Goal: Task Accomplishment & Management: Use online tool/utility

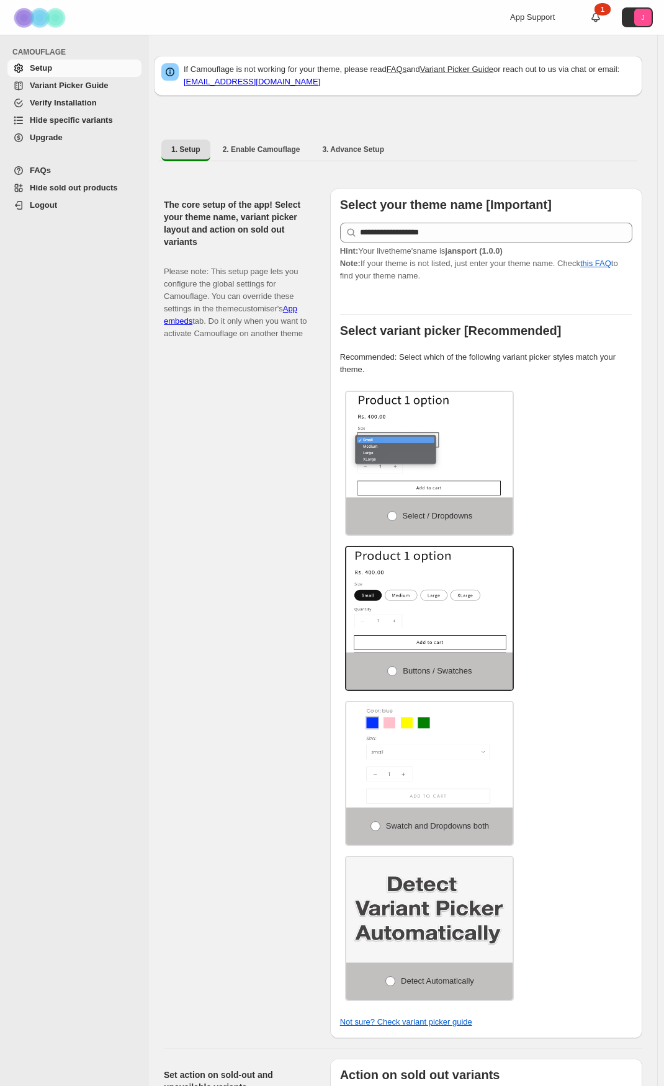
click at [44, 121] on span "Hide specific variants" at bounding box center [71, 119] width 83 height 9
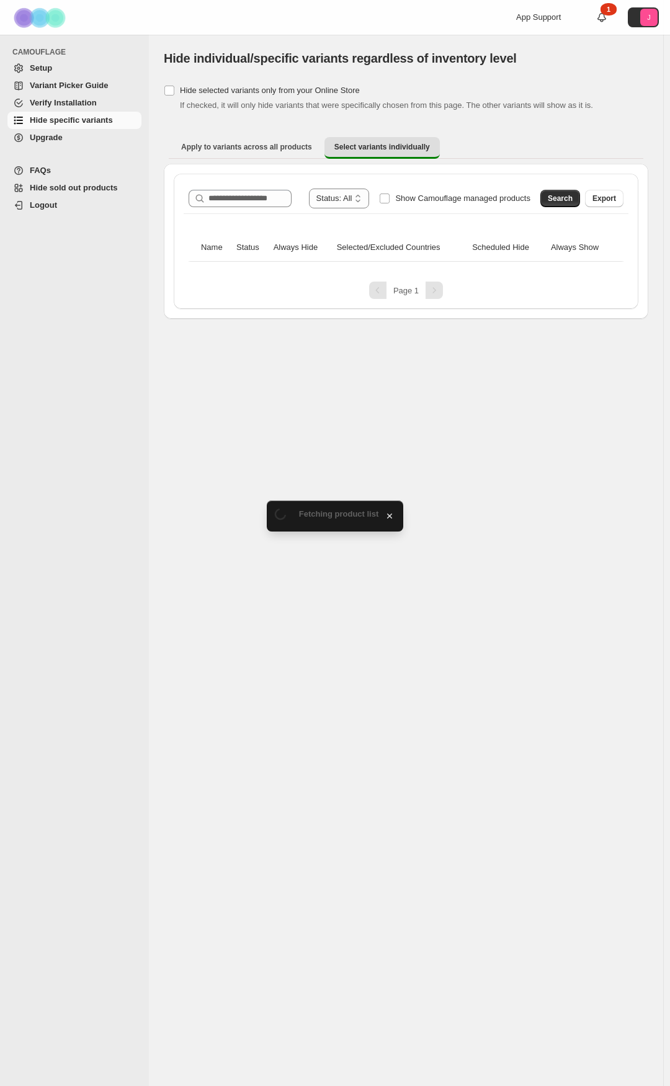
click at [405, 192] on label "Show Camouflage managed products" at bounding box center [454, 199] width 151 height 20
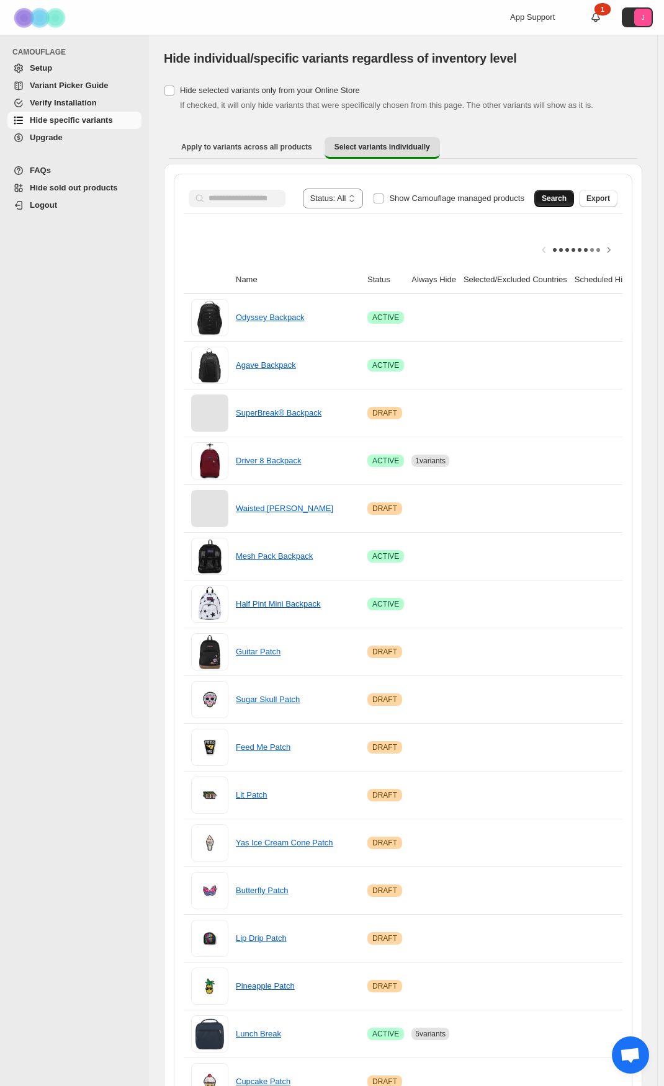
click at [566, 196] on span "Search" at bounding box center [553, 198] width 25 height 10
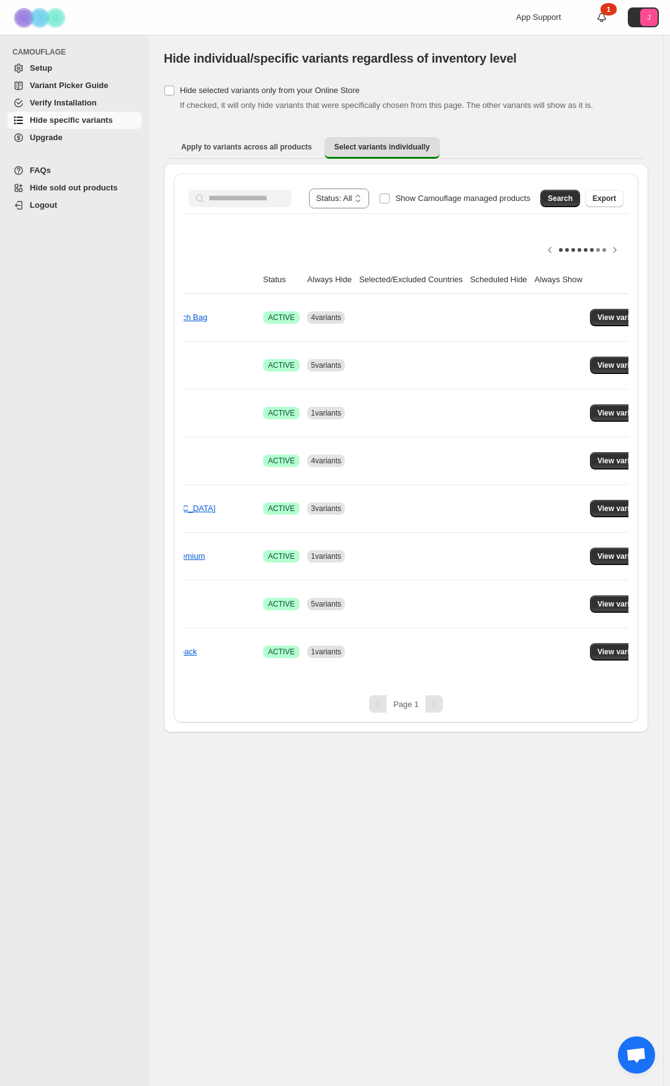
scroll to position [0, 123]
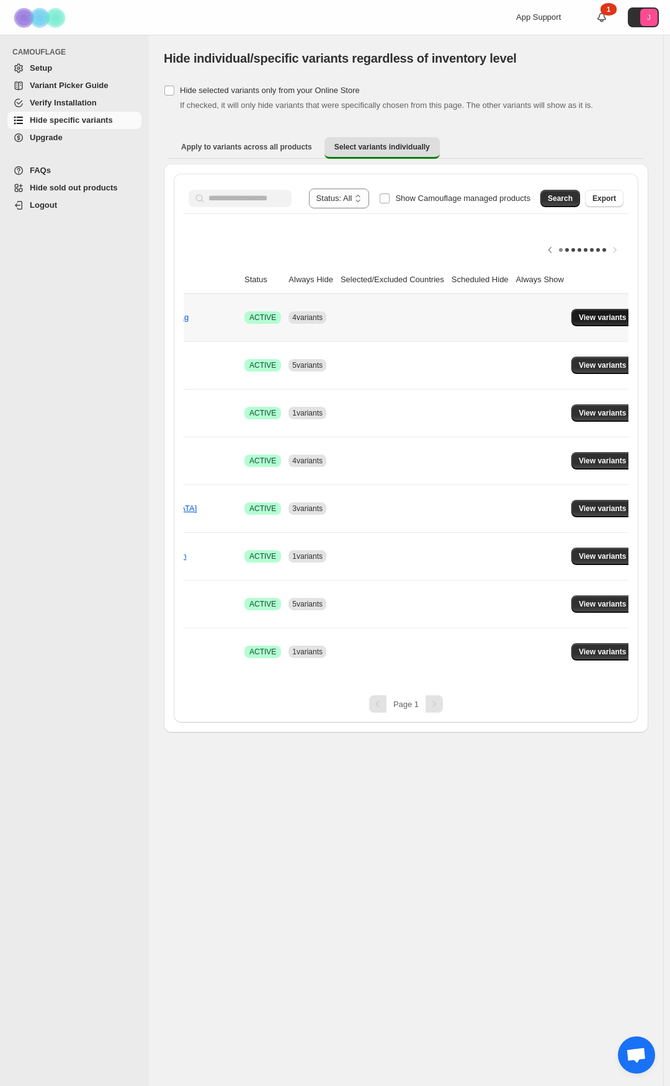
click at [600, 319] on span "View variants" at bounding box center [603, 318] width 48 height 10
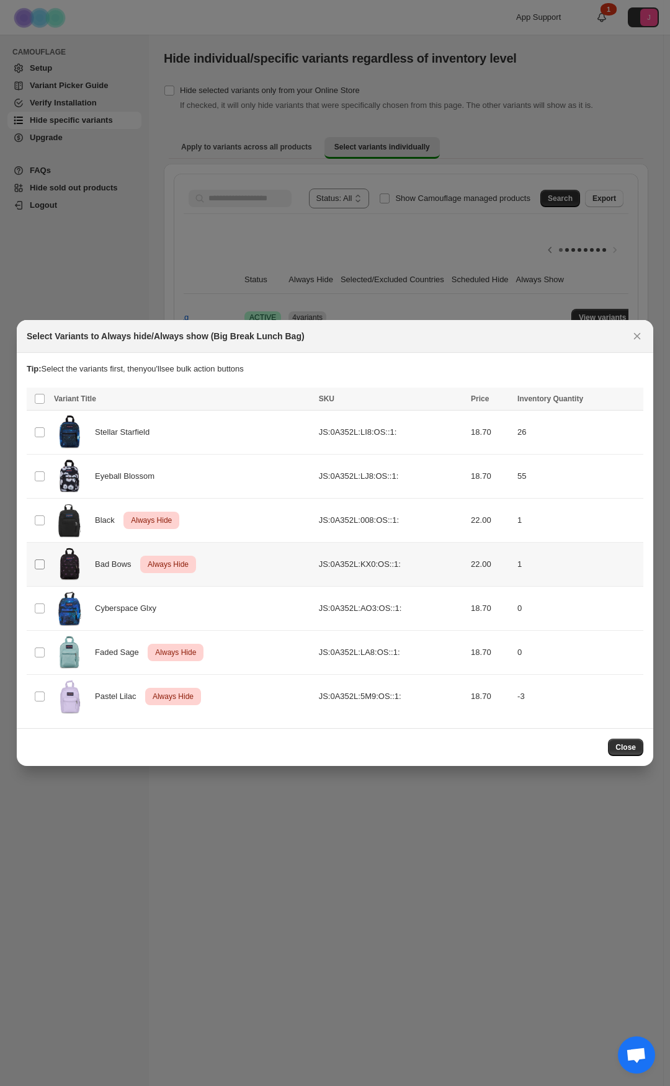
click at [35, 559] on span ":r6:" at bounding box center [39, 564] width 11 height 11
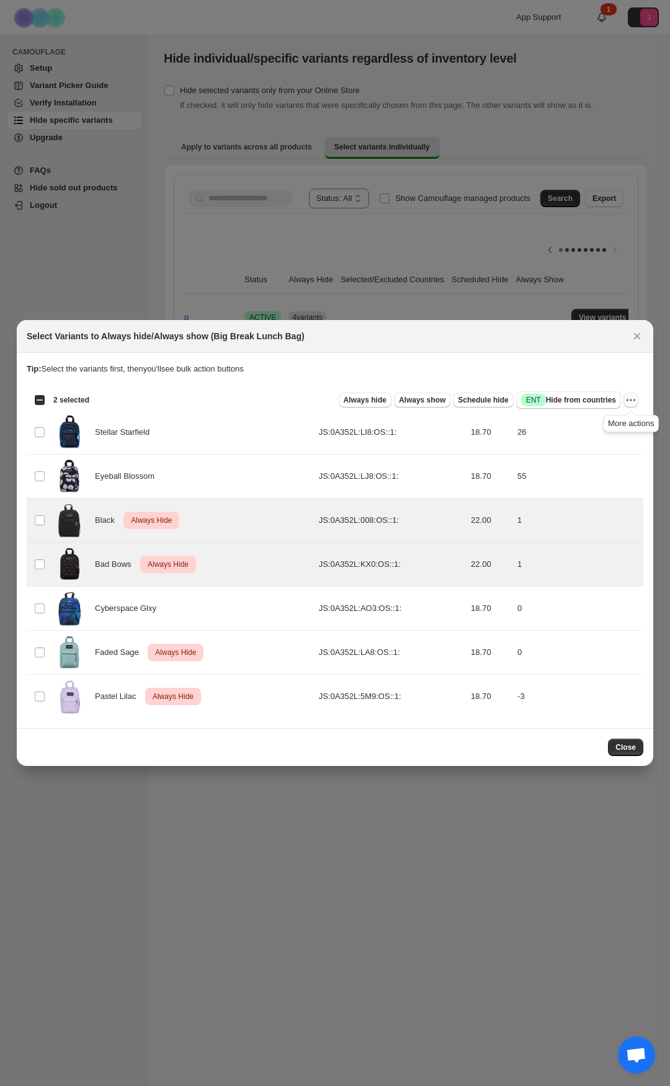
click at [636, 399] on icon "More actions" at bounding box center [630, 400] width 12 height 12
click at [603, 422] on span "Undo always hide" at bounding box center [586, 424] width 90 height 12
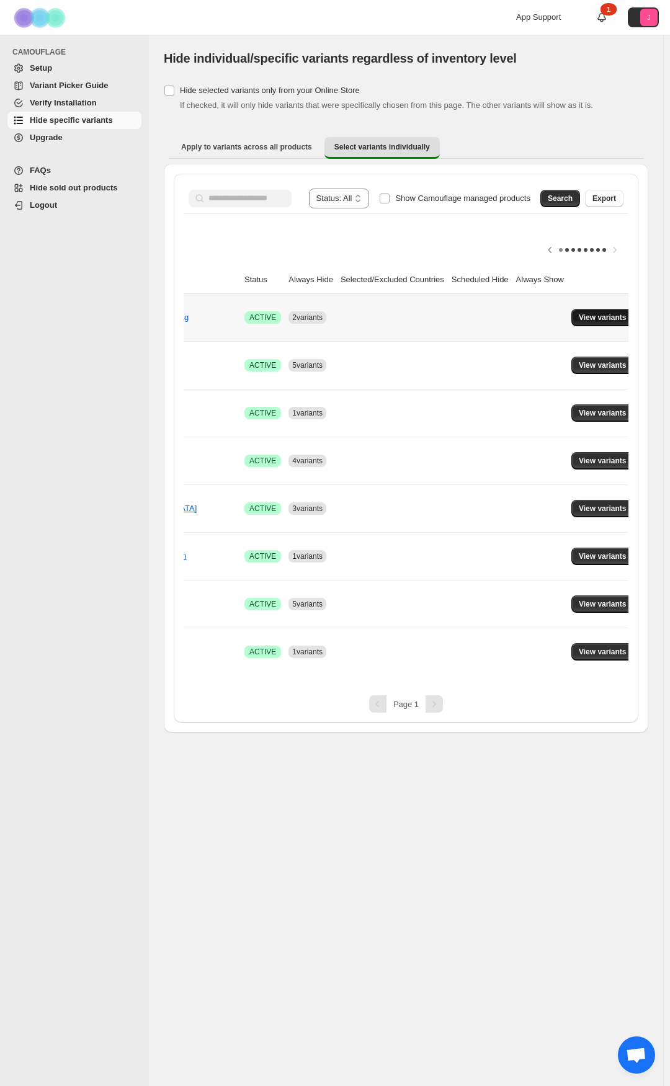
click at [592, 311] on button "View variants" at bounding box center [602, 317] width 63 height 17
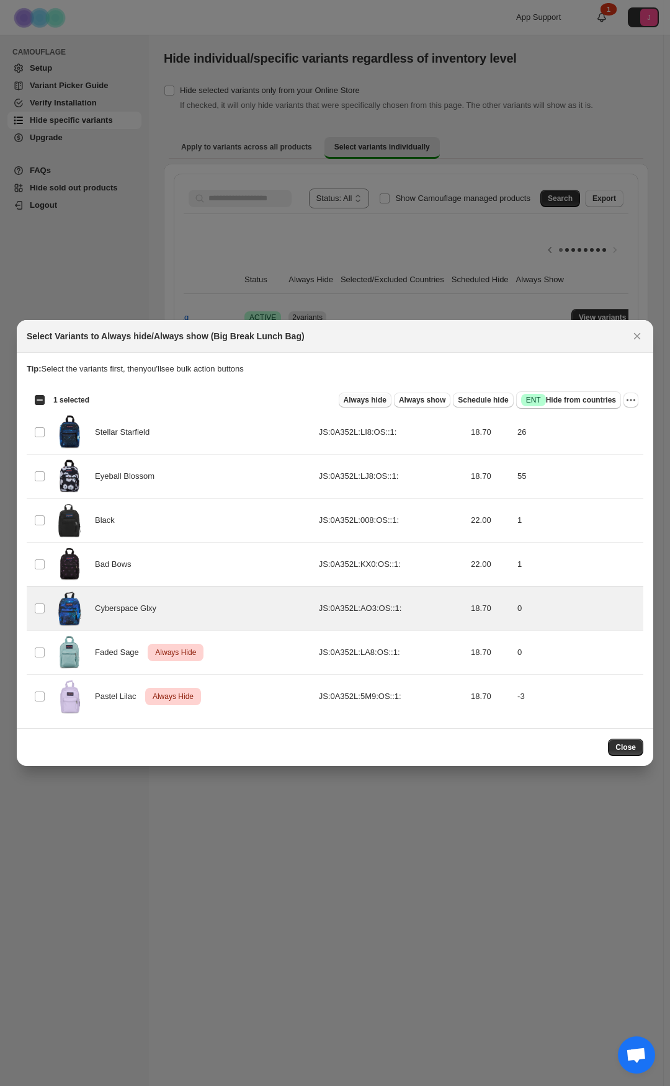
click at [386, 400] on span "Always hide" at bounding box center [365, 400] width 43 height 10
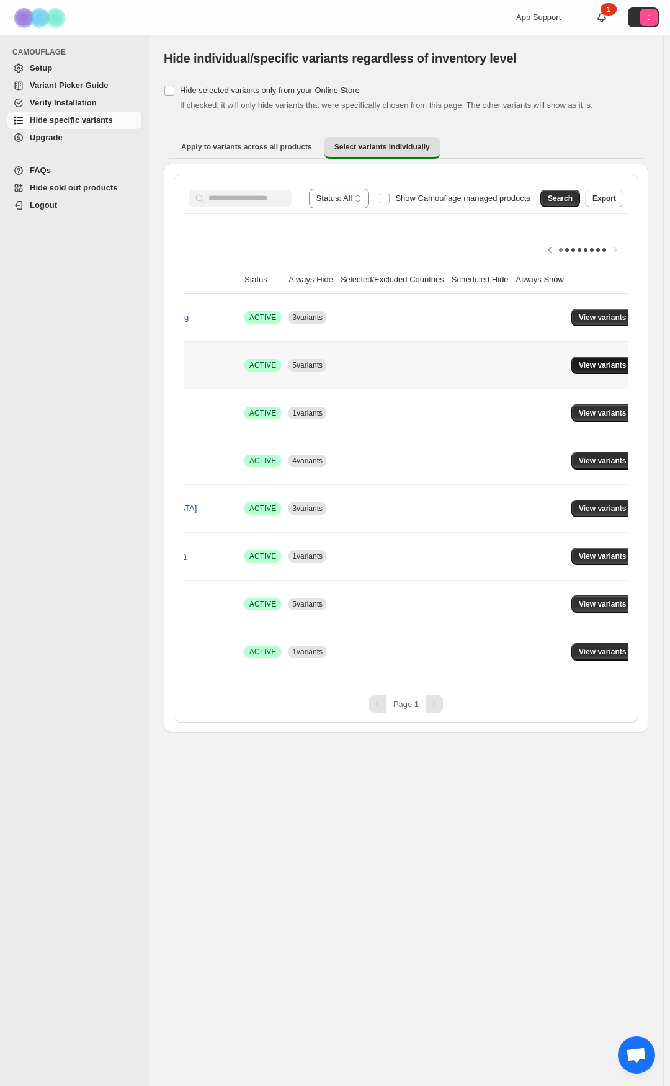
click at [596, 370] on span "View variants" at bounding box center [603, 365] width 48 height 10
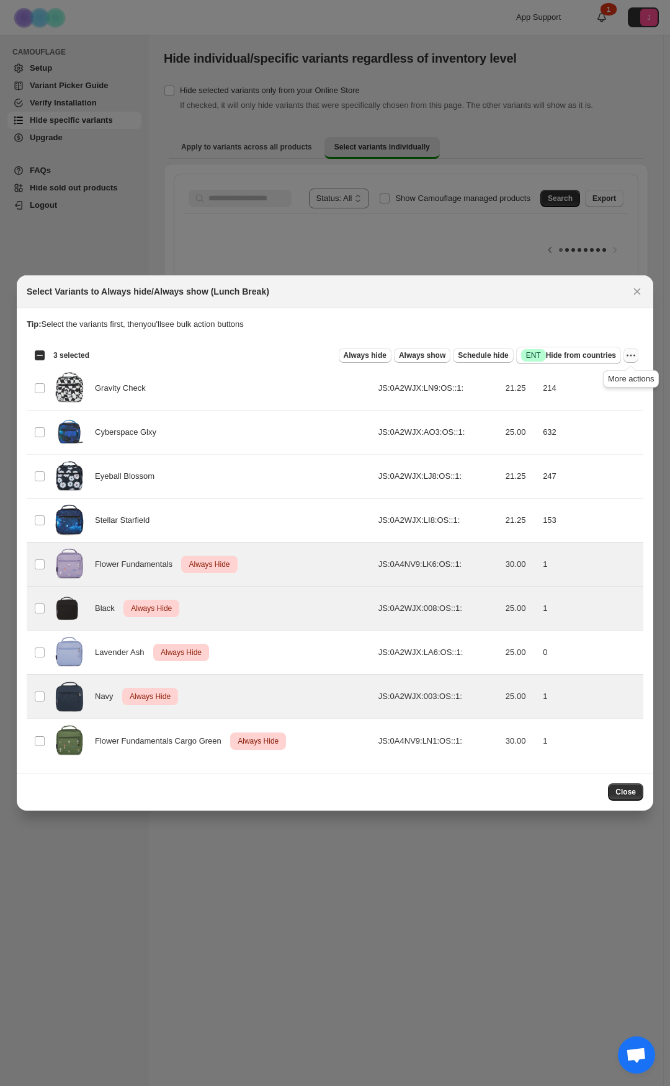
click at [627, 355] on icon "More actions" at bounding box center [630, 355] width 12 height 12
click at [580, 383] on span "Undo always hide" at bounding box center [573, 379] width 64 height 9
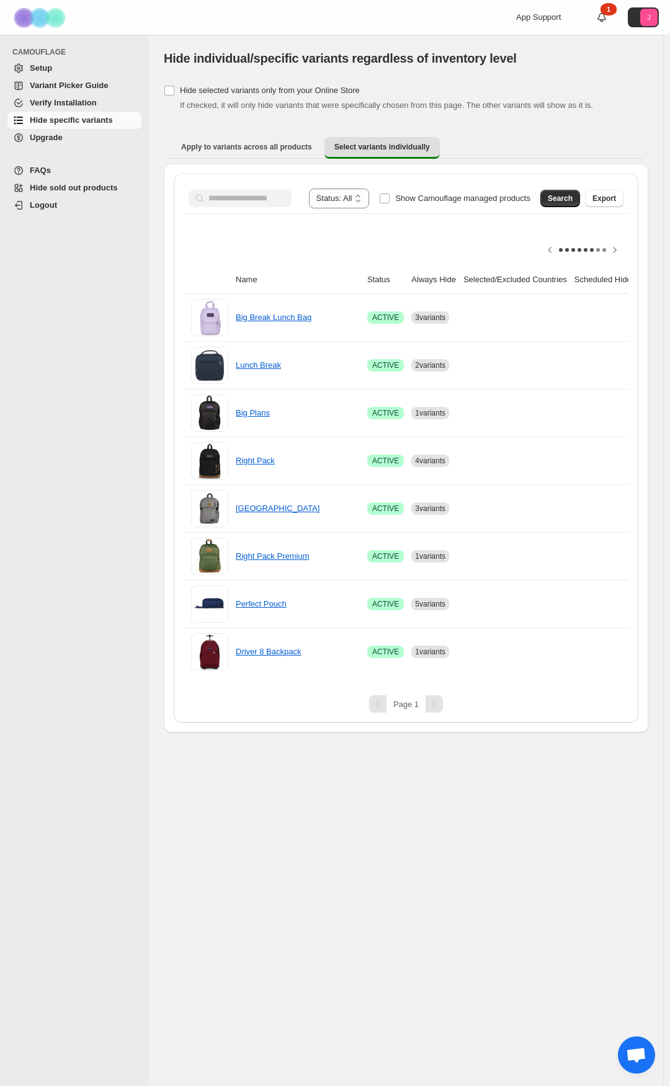
scroll to position [0, 103]
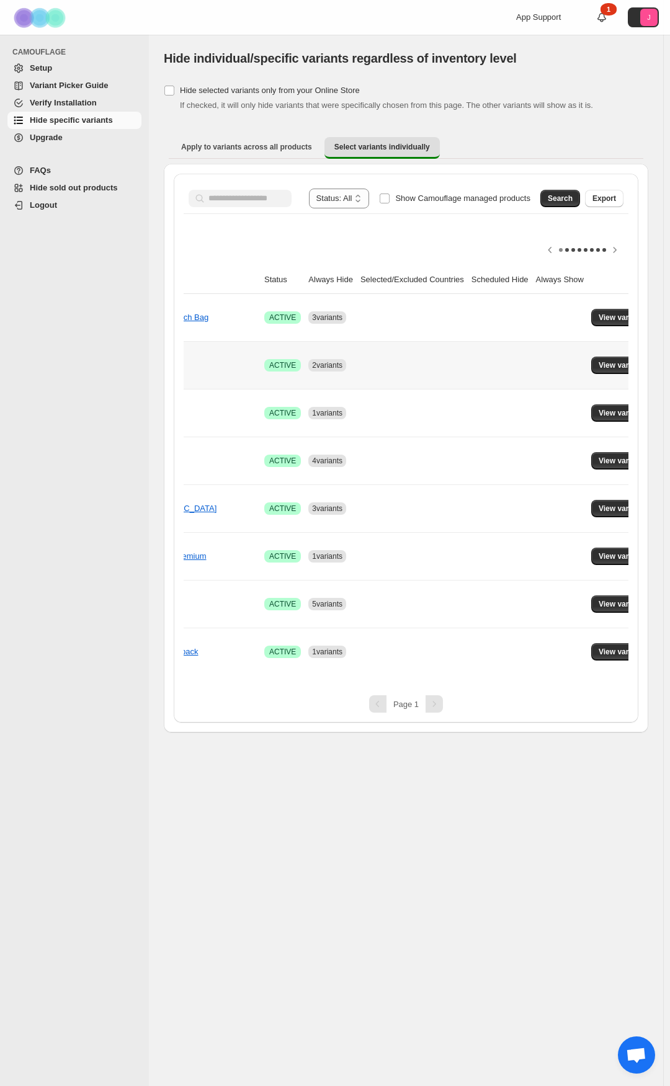
click at [593, 354] on td "View variants" at bounding box center [624, 365] width 74 height 48
click at [589, 377] on td "View variants" at bounding box center [624, 365] width 74 height 48
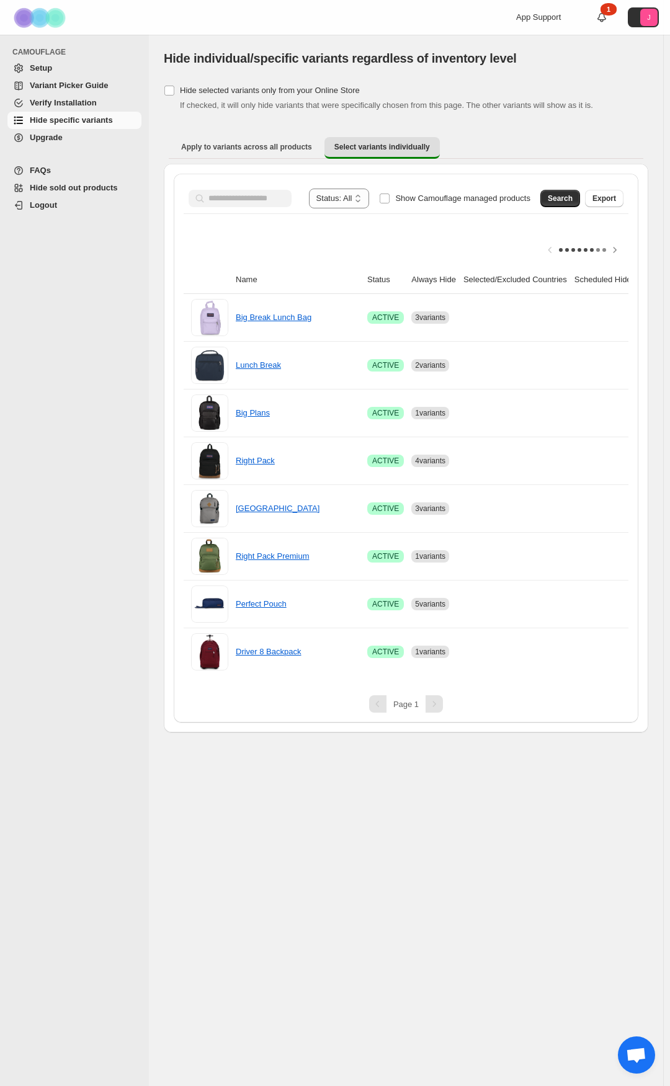
scroll to position [0, 123]
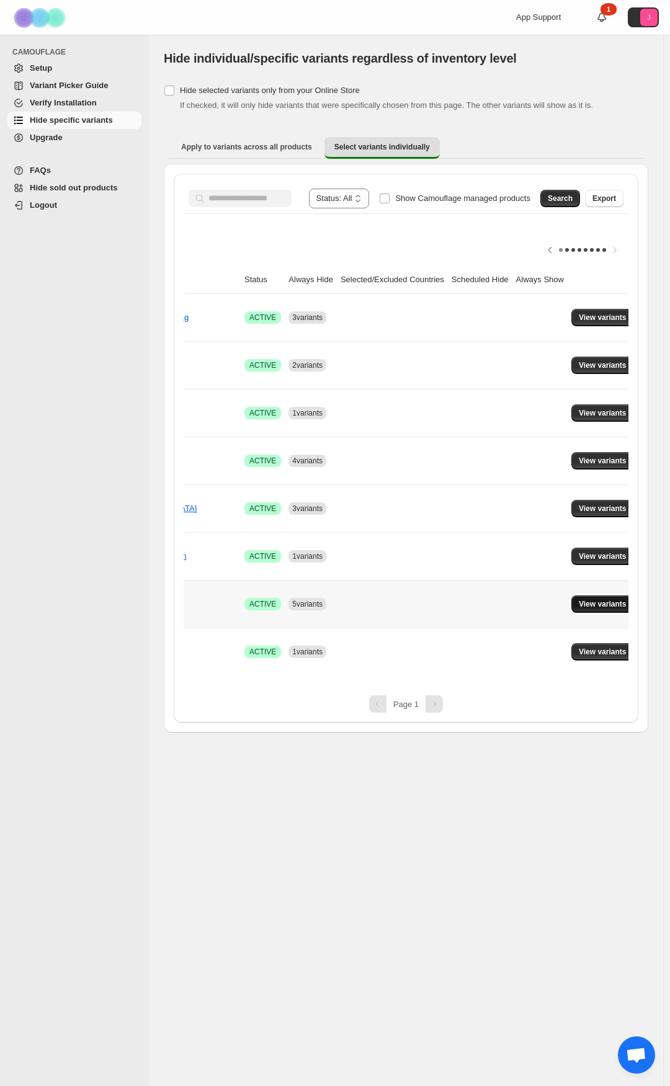
click at [593, 607] on span "View variants" at bounding box center [603, 604] width 48 height 10
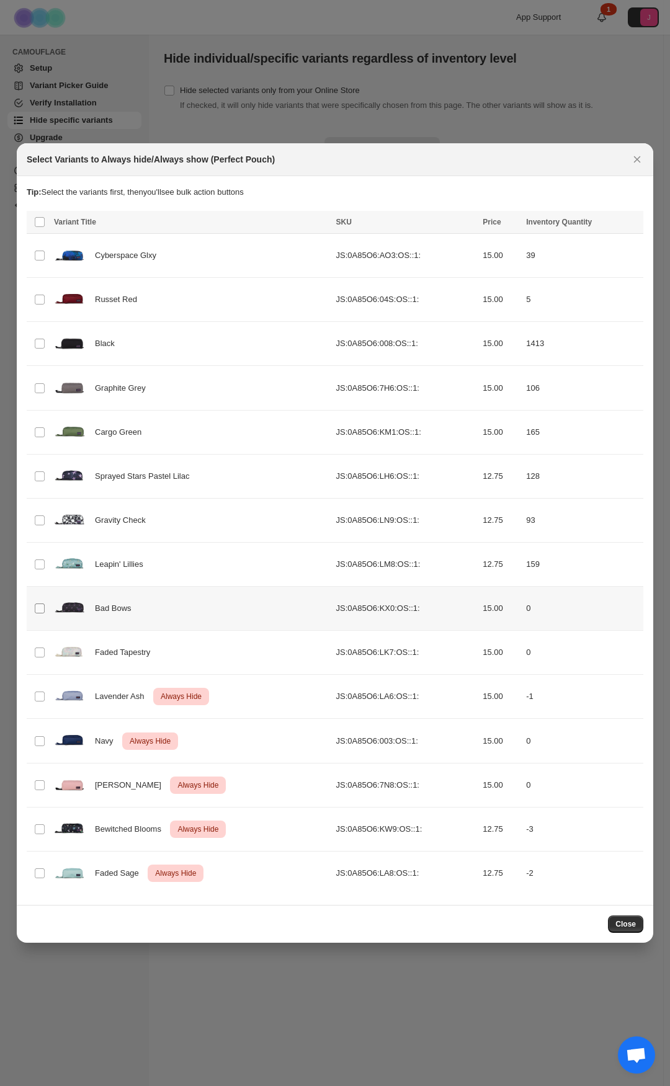
click at [42, 603] on td "Select product variant" at bounding box center [39, 609] width 24 height 44
click at [41, 642] on td "Select product variant" at bounding box center [39, 653] width 24 height 44
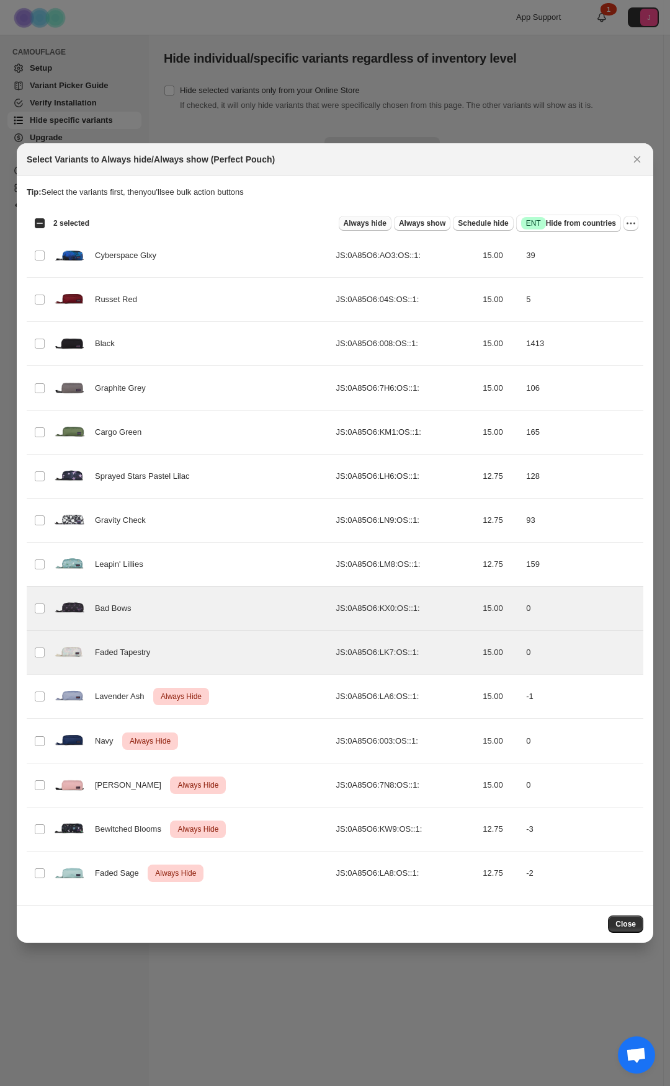
click at [383, 219] on span "Always hide" at bounding box center [365, 223] width 43 height 10
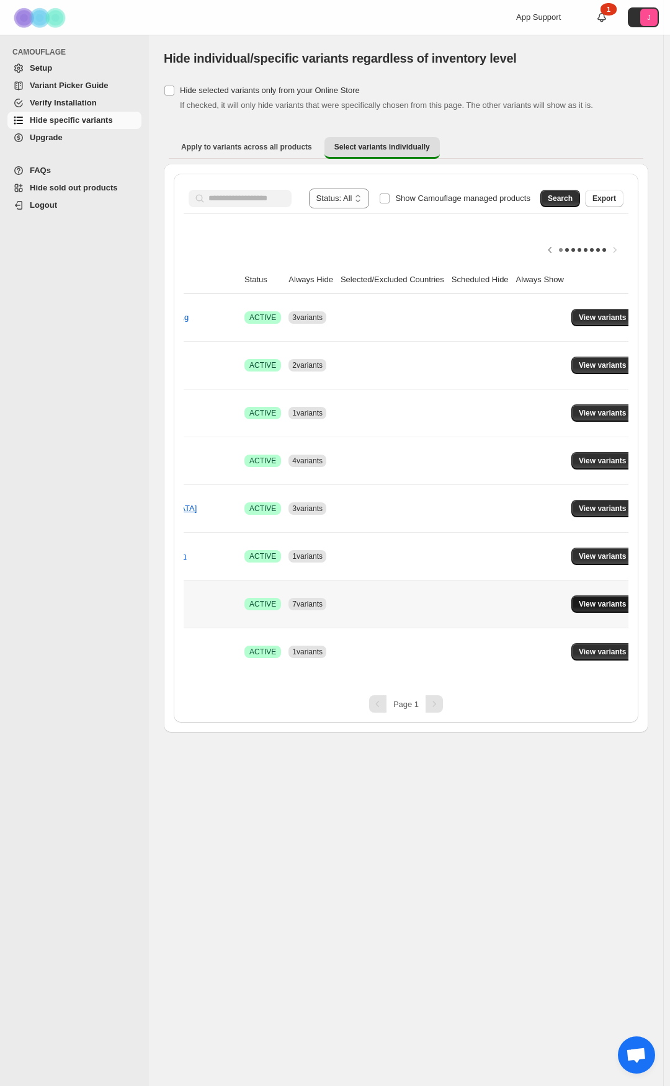
click at [587, 605] on span "View variants" at bounding box center [603, 604] width 48 height 10
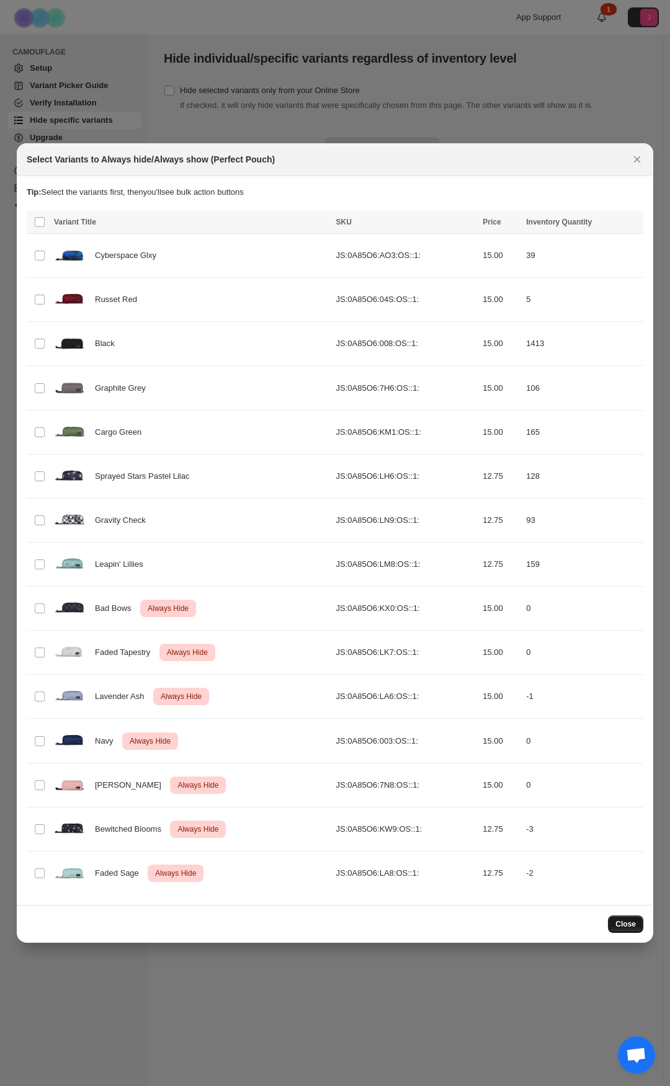
click at [625, 928] on span "Close" at bounding box center [625, 924] width 20 height 10
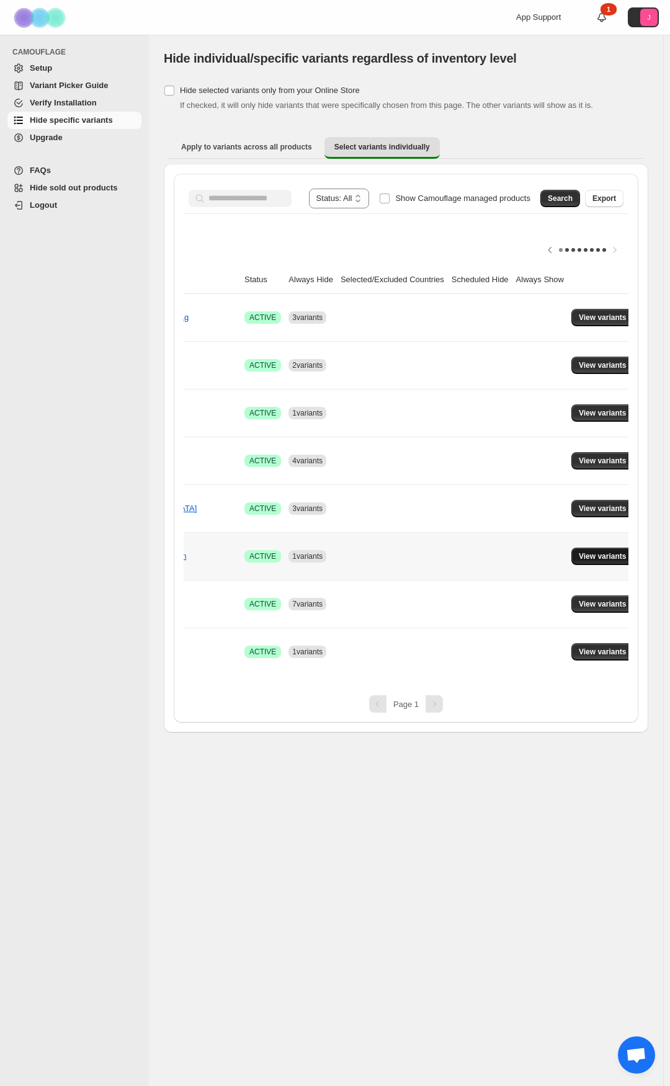
click at [589, 549] on button "View variants" at bounding box center [602, 556] width 63 height 17
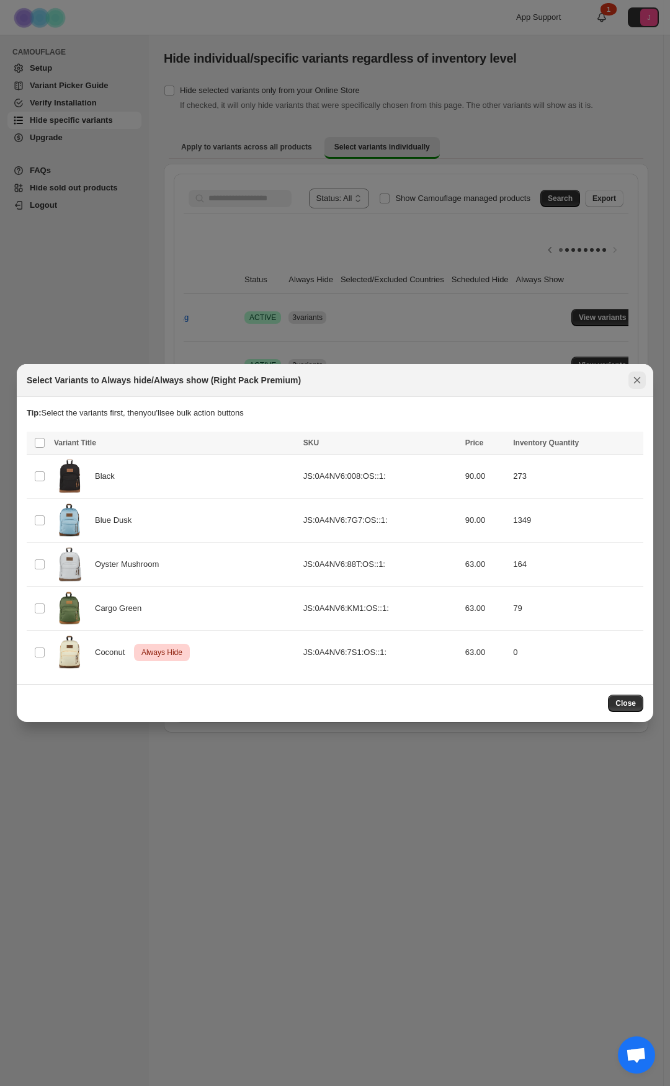
click at [639, 383] on icon "Close" at bounding box center [637, 380] width 12 height 12
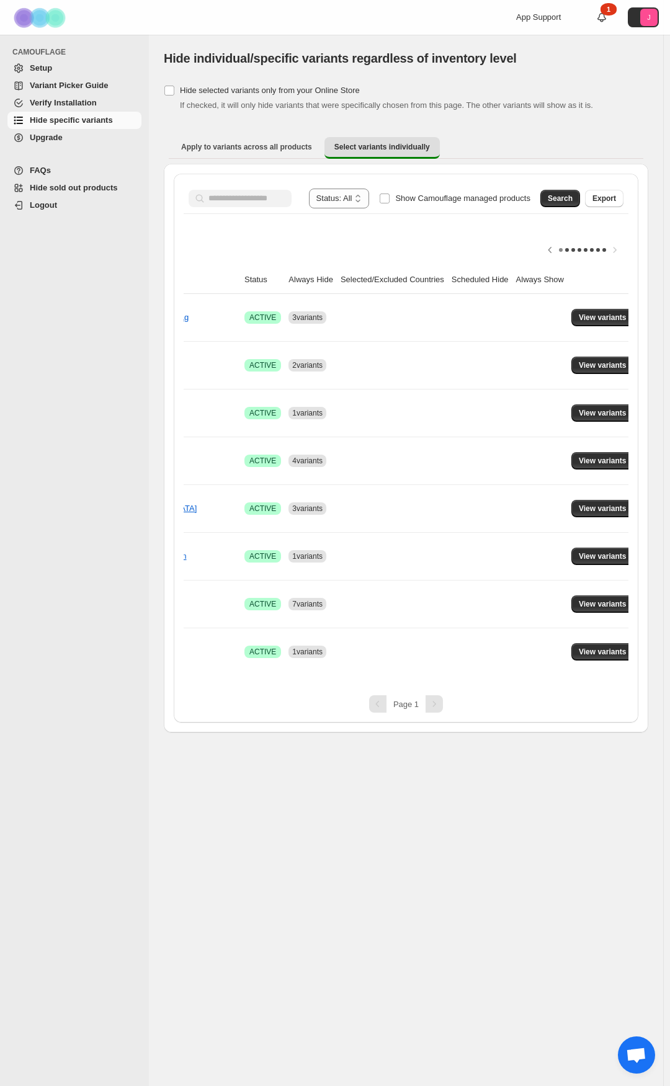
scroll to position [0, 0]
